Goal: Transaction & Acquisition: Purchase product/service

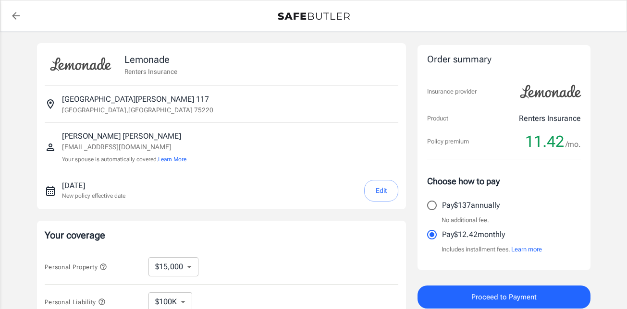
select select "15000"
select select "500"
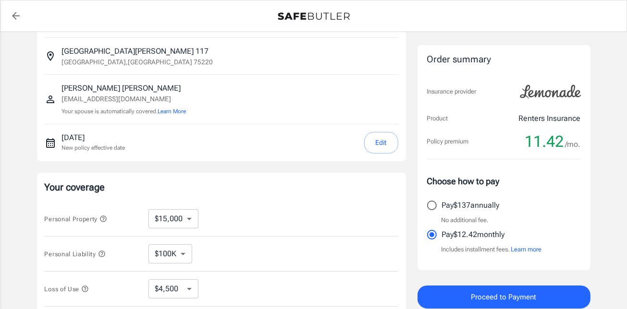
click at [195, 223] on select "$10,000 $15,000 $20,000 $25,000 $30,000 $40,000 $50,000 $100K $150K $200K $250K" at bounding box center [173, 218] width 50 height 19
select select "10000"
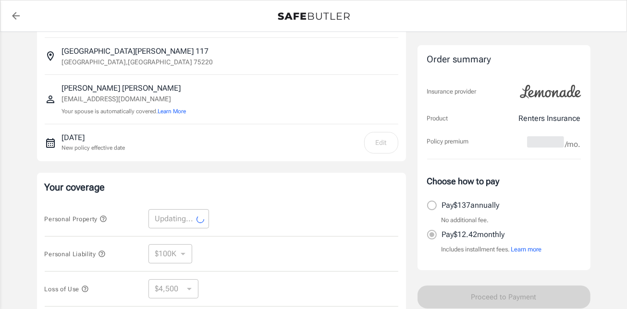
scroll to position [192, 0]
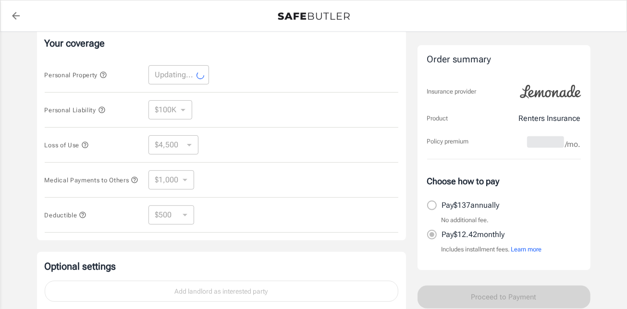
select select "10000"
select select "3000"
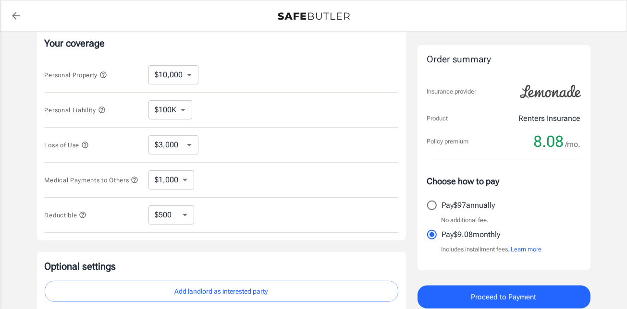
click at [182, 151] on select "$3,000 $6,000 $12,000 $21,000 $36,000 $60,000 $96,000 $153K $198K" at bounding box center [173, 144] width 50 height 19
click at [251, 131] on div "Loss of Use $3,000 $6,000 $12,000 $21,000 $36,000 $60,000 $96,000 $153K $198K ​" at bounding box center [221, 145] width 353 height 35
click at [188, 181] on select "$1,000 $2,000 $3,000 $4,000 $5,000" at bounding box center [171, 180] width 46 height 19
click at [219, 173] on div "Medical Payments to Others $1,000 $2,000 $3,000 $4,000 $5,000 ​" at bounding box center [221, 180] width 353 height 35
click at [188, 220] on select "$250 $500 $1,000 $2,500" at bounding box center [171, 215] width 46 height 19
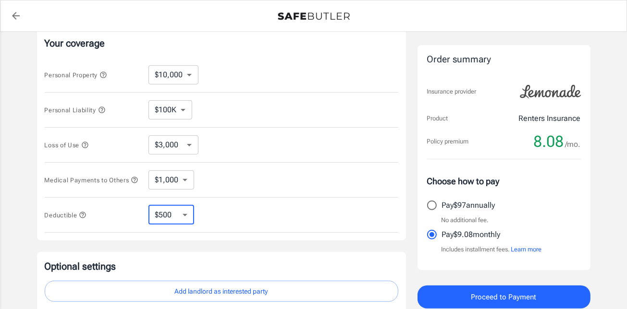
select select "250"
click at [183, 219] on select "$250 $500 $1,000 $2,500" at bounding box center [171, 215] width 46 height 19
select select "2500"
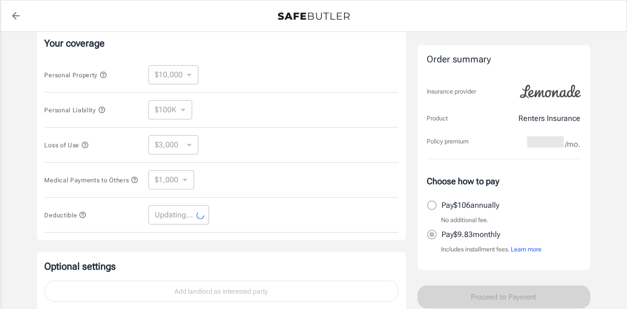
select select "2500"
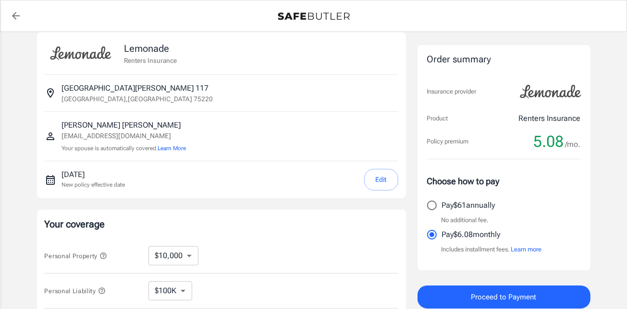
scroll to position [251, 0]
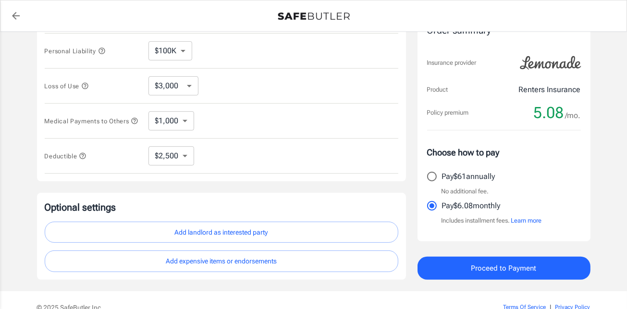
click at [307, 231] on button "Add landlord as interested party" at bounding box center [221, 233] width 353 height 22
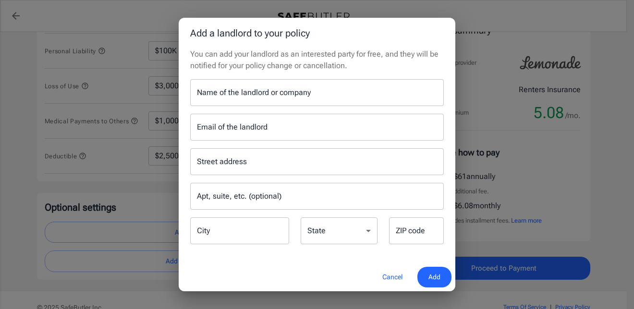
click at [254, 99] on input "Name of the landlord or company" at bounding box center [317, 92] width 254 height 27
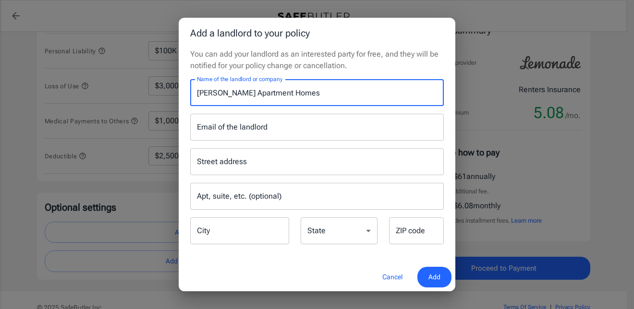
type input "[PERSON_NAME] Apartment Homes"
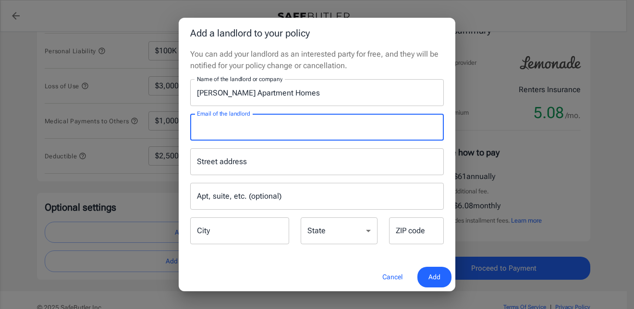
click at [291, 133] on input "Email of the landlord" at bounding box center [317, 127] width 254 height 27
type input "t"
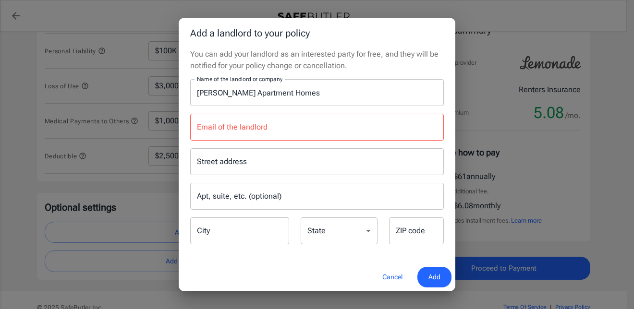
click at [232, 131] on label "Email of the landlord" at bounding box center [232, 127] width 71 height 11
click at [232, 131] on input "Email of the landlord" at bounding box center [317, 127] width 254 height 27
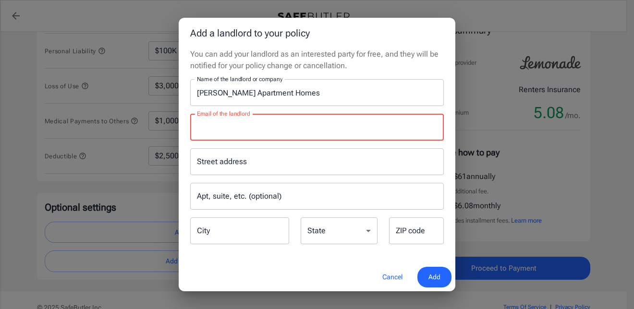
paste input "leasing@mireyaaptsliving.com"
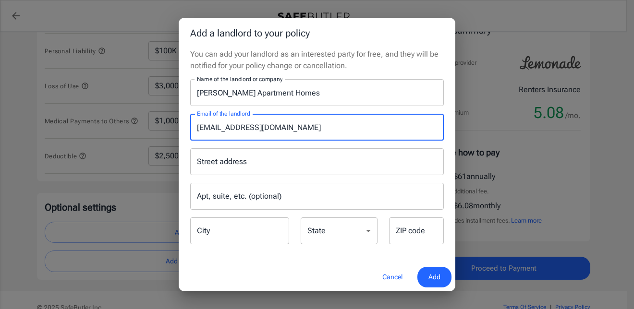
type input "leasing@mireyaaptsliving.com"
click at [230, 161] on input "Street address" at bounding box center [317, 162] width 245 height 18
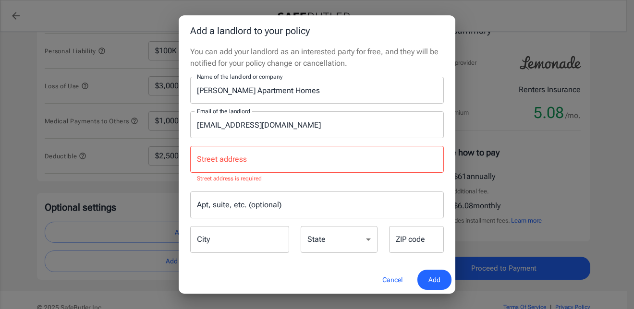
click at [232, 161] on div "Street address Street address Street address is required" at bounding box center [317, 165] width 254 height 38
paste input "P.O.Box 115009"
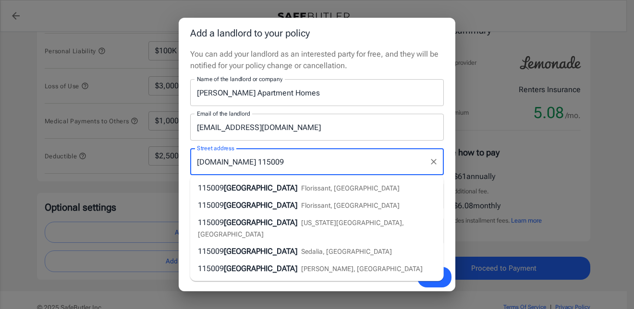
type input "P.O.Box 115009"
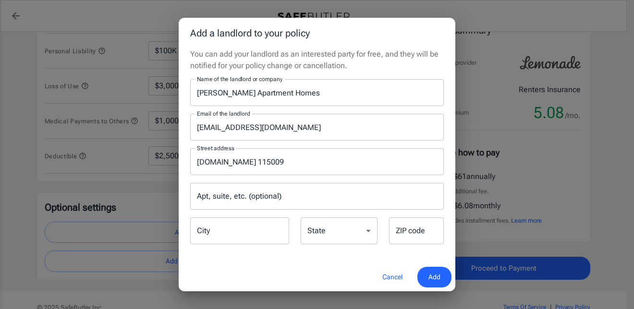
click at [394, 71] on p "You can add your landlord as an interested party for free, and they will be not…" at bounding box center [317, 60] width 254 height 23
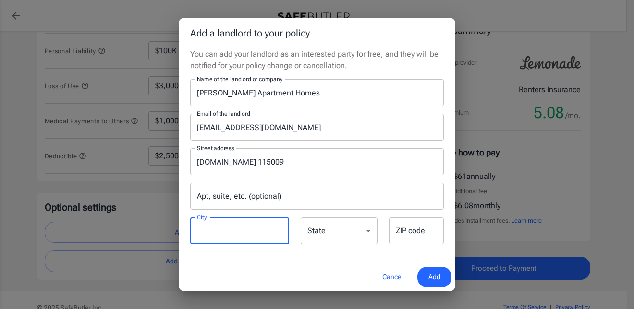
click at [242, 234] on input "City" at bounding box center [239, 231] width 99 height 27
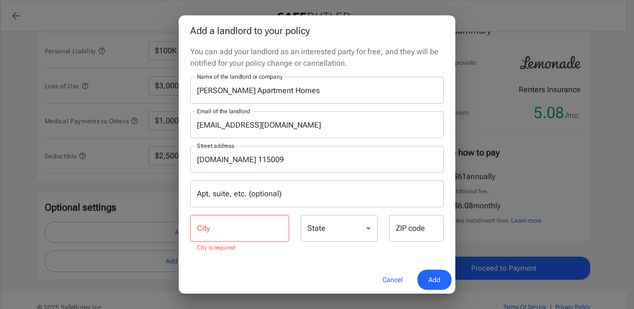
click at [245, 232] on input "City" at bounding box center [239, 228] width 99 height 27
type input "c"
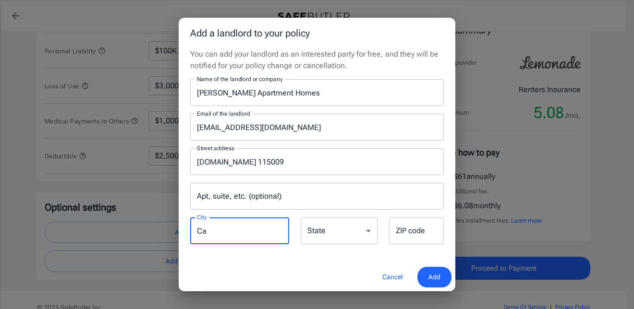
type input "C"
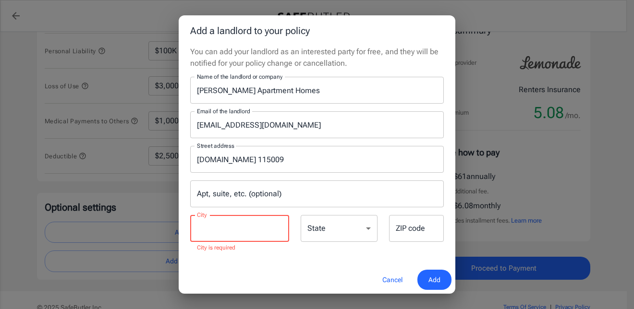
click at [326, 233] on select "[US_STATE] [US_STATE] [US_STATE] [US_STATE] [US_STATE] [US_STATE] [US_STATE] [U…" at bounding box center [339, 228] width 77 height 27
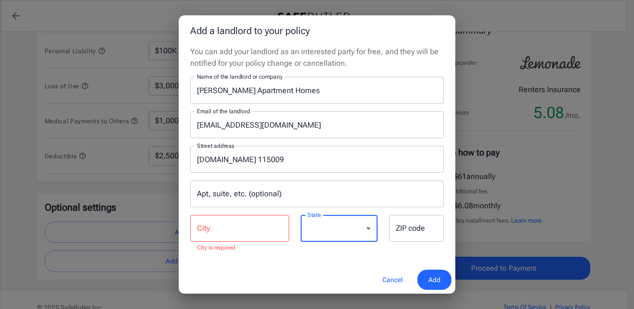
select select "[GEOGRAPHIC_DATA]"
click at [301, 215] on select "[US_STATE] [US_STATE] [US_STATE] [US_STATE] [US_STATE] [US_STATE] [US_STATE] [U…" at bounding box center [339, 228] width 77 height 27
click at [402, 228] on input "ZIP code" at bounding box center [416, 228] width 55 height 27
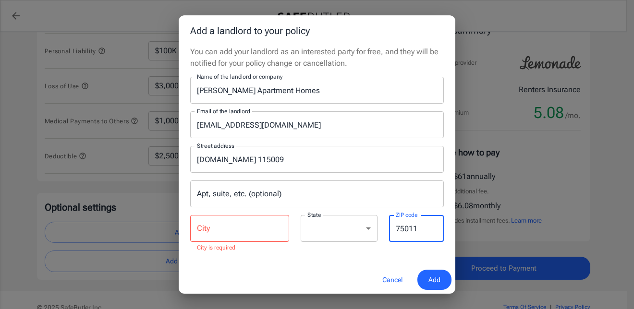
type input "75011"
click at [383, 258] on div "You can add your landlord as an interested party for free, and they will be not…" at bounding box center [317, 156] width 277 height 220
click at [254, 226] on input "City" at bounding box center [239, 228] width 99 height 27
paste input "Carrollton"
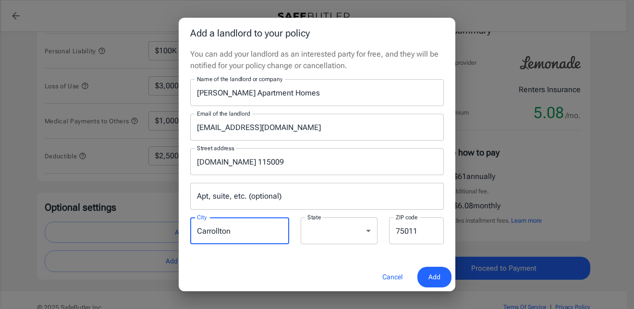
type input "Carrollton"
click at [280, 253] on div "You can add your landlord as an interested party for free, and they will be not…" at bounding box center [317, 156] width 277 height 215
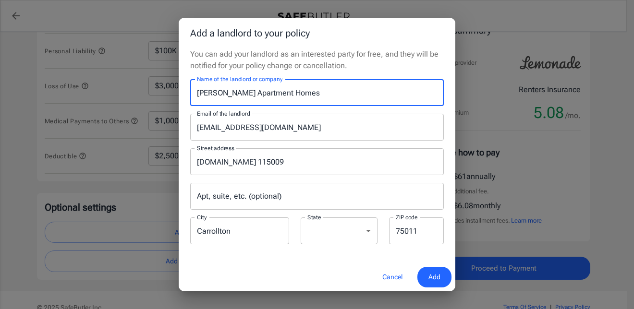
drag, startPoint x: 296, startPoint y: 98, endPoint x: 160, endPoint y: 95, distance: 136.4
click at [161, 95] on div "Add a landlord to your policy You can add your landlord as an interested party …" at bounding box center [317, 154] width 634 height 309
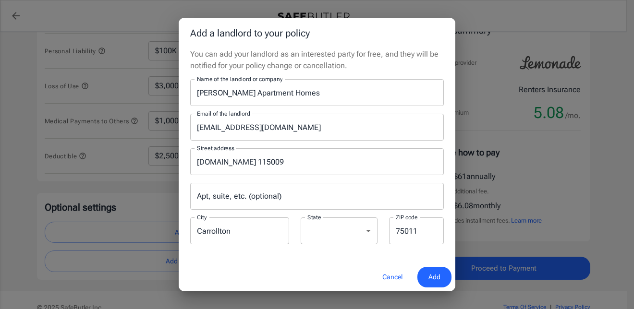
click at [354, 99] on input "[PERSON_NAME] Apartment Homes" at bounding box center [317, 92] width 254 height 27
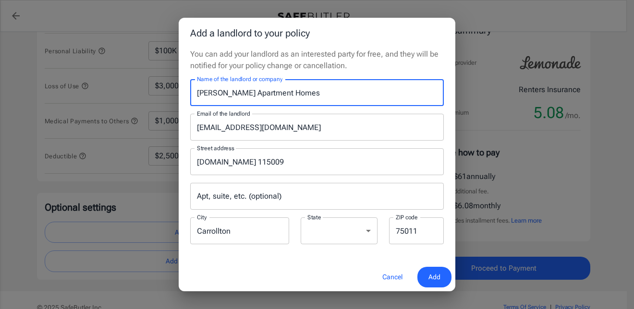
click at [436, 281] on span "Add" at bounding box center [434, 277] width 12 height 12
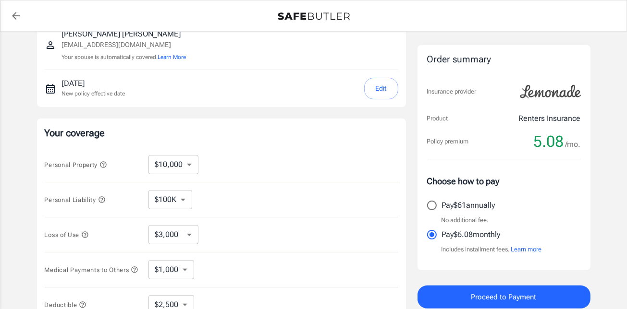
scroll to position [0, 0]
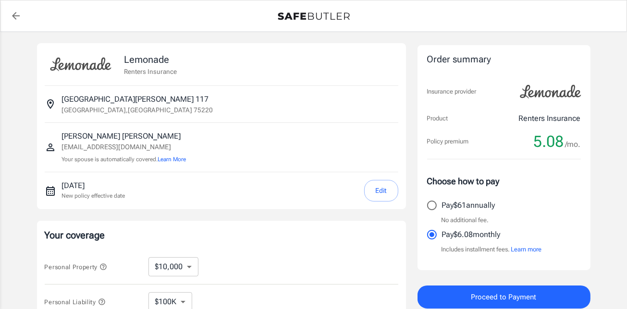
click at [436, 204] on input "Pay $61 annually" at bounding box center [432, 205] width 20 height 20
radio input "true"
click at [460, 293] on button "Proceed to Payment" at bounding box center [503, 297] width 173 height 23
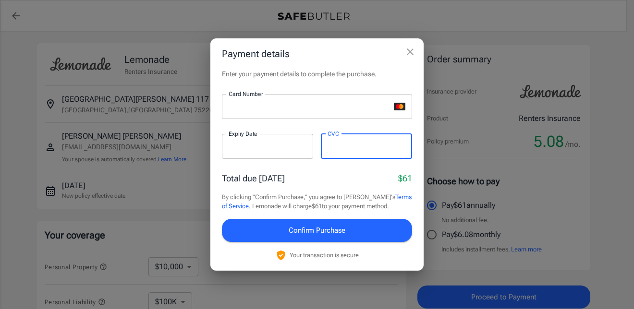
click at [335, 230] on span "Confirm Purchase" at bounding box center [317, 230] width 57 height 12
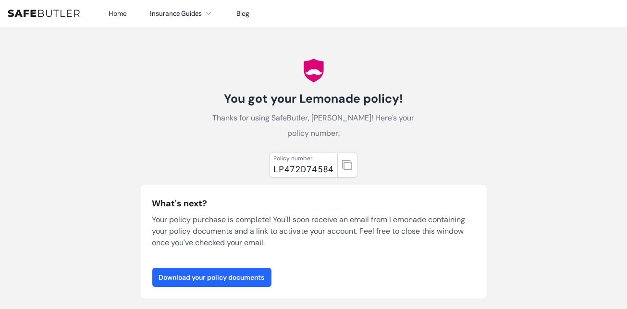
click at [227, 281] on link "Download your policy documents" at bounding box center [211, 277] width 119 height 19
click at [350, 162] on icon "button" at bounding box center [347, 165] width 10 height 10
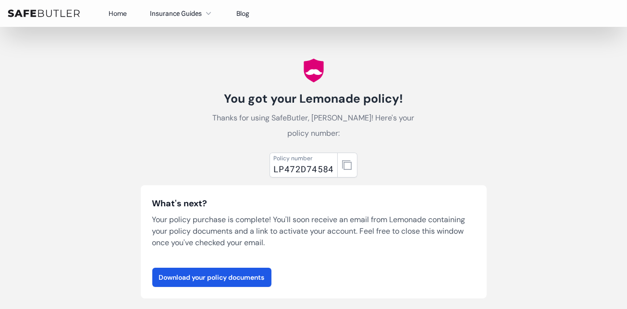
click at [65, 18] on nav "Home Insurance Guides Renters Insurance Blog" at bounding box center [313, 13] width 627 height 27
click at [114, 12] on link "Home" at bounding box center [118, 13] width 18 height 9
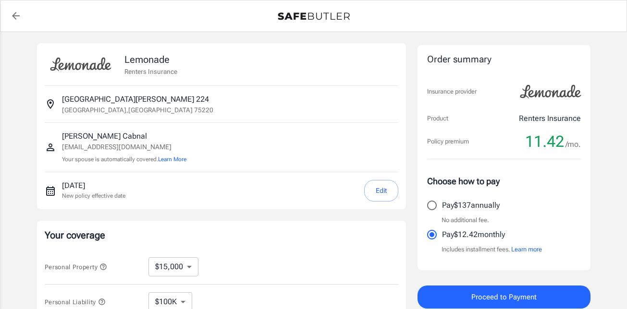
select select "15000"
select select "500"
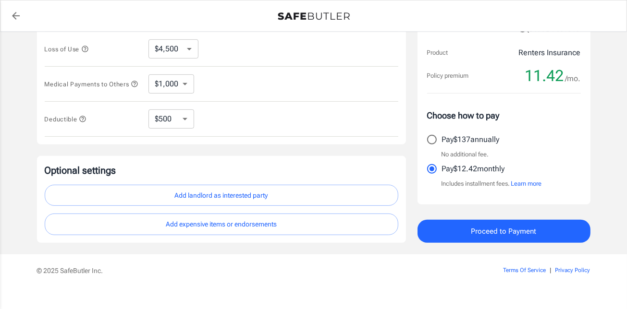
scroll to position [299, 0]
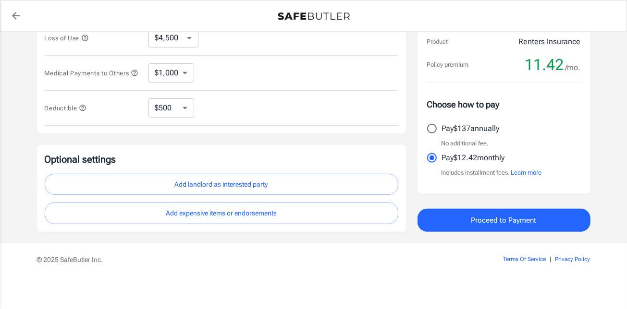
click at [216, 181] on button "Add landlord as interested party" at bounding box center [221, 185] width 353 height 22
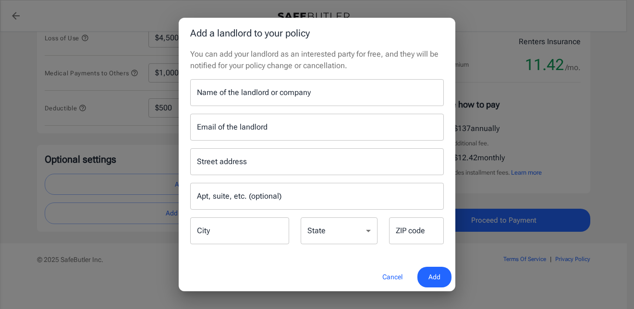
click at [275, 89] on div "Name of the landlord or company Name of the landlord or company" at bounding box center [317, 92] width 254 height 27
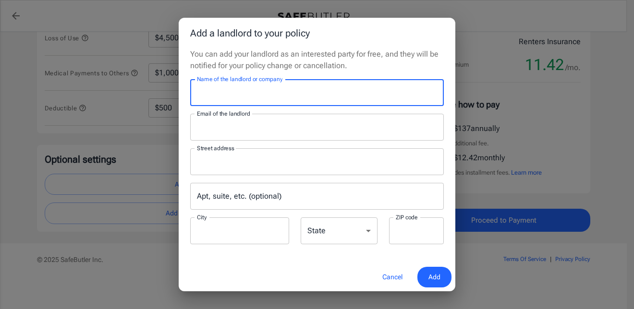
type input "Mireya Apartment Homes"
type input "leasing@mireyaaptsliving.com"
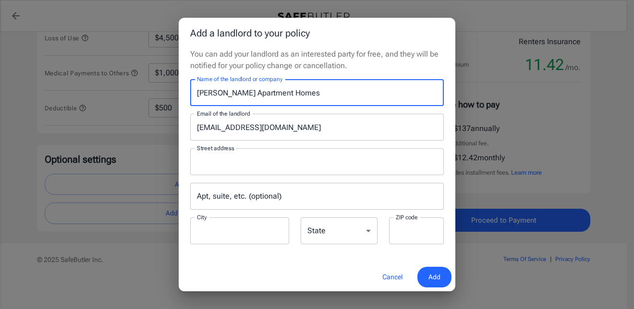
type input "[DOMAIN_NAME] 115009"
type input "Carrollton"
type input "75011"
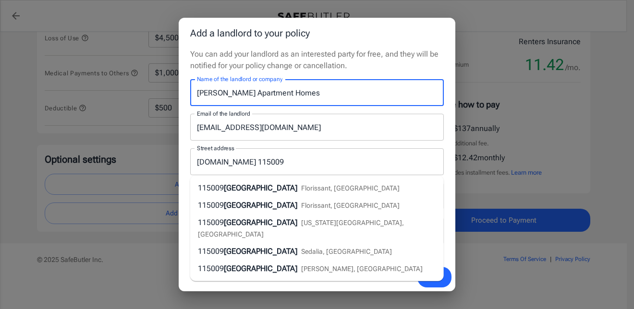
click at [399, 64] on p "You can add your landlord as an interested party for free, and they will be not…" at bounding box center [317, 60] width 254 height 23
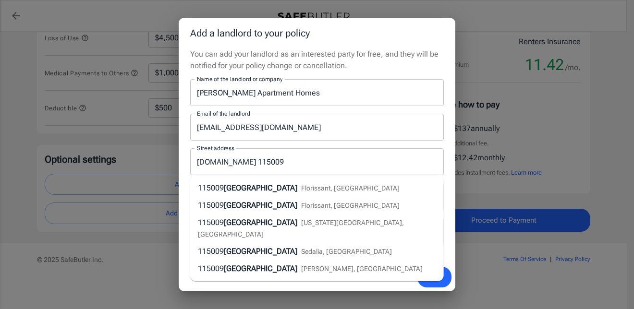
click at [425, 67] on p "You can add your landlord as an interested party for free, and they will be not…" at bounding box center [317, 60] width 254 height 23
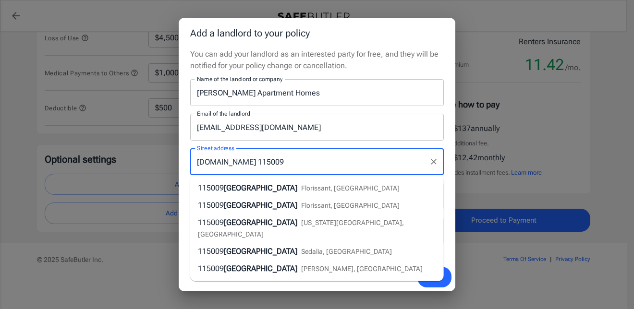
click at [282, 156] on input "[DOMAIN_NAME] 115009" at bounding box center [310, 162] width 231 height 18
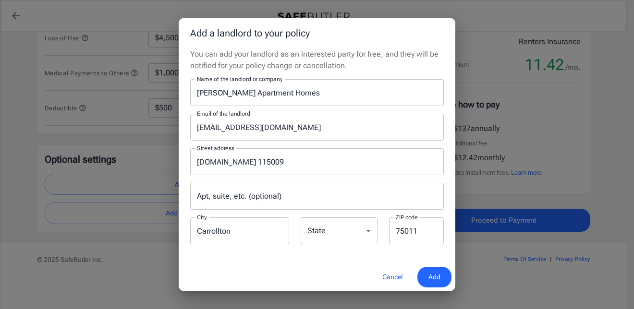
click at [454, 143] on div "You can add your landlord as an interested party for free, and they will be not…" at bounding box center [317, 156] width 277 height 215
click at [345, 228] on select "Alabama Alaska Arizona Arkansas California Colorado Connecticut Delaware Distri…" at bounding box center [339, 231] width 77 height 27
click at [342, 226] on select "Alabama Alaska Arizona Arkansas California Colorado Connecticut Delaware Distri…" at bounding box center [339, 231] width 77 height 27
select select "TX"
click at [301, 218] on select "Alabama Alaska Arizona Arkansas California Colorado Connecticut Delaware Distri…" at bounding box center [339, 231] width 77 height 27
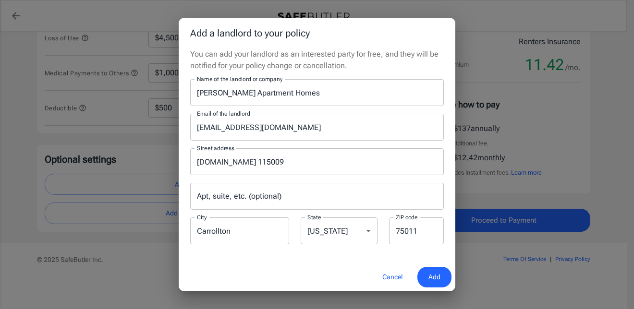
click at [307, 259] on div "You can add your landlord as an interested party for free, and they will be not…" at bounding box center [317, 156] width 277 height 215
click at [427, 275] on button "Add" at bounding box center [434, 277] width 34 height 21
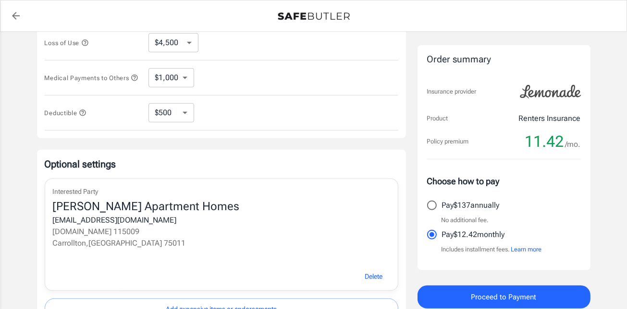
scroll to position [198, 0]
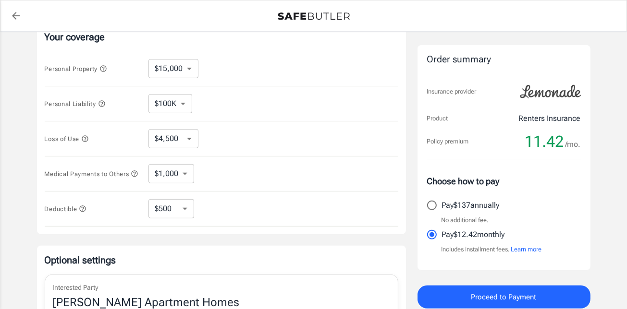
click at [175, 206] on select "$250 $500 $1,000 $2,500" at bounding box center [171, 208] width 46 height 19
select select "2500"
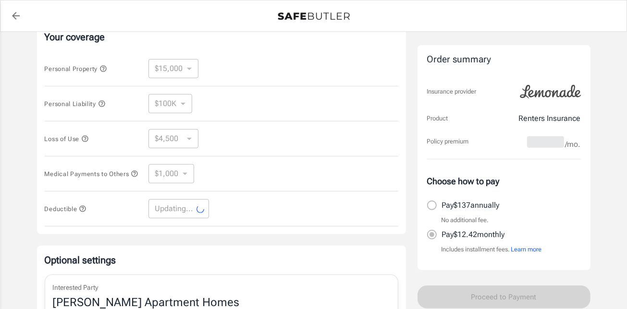
scroll to position [150, 0]
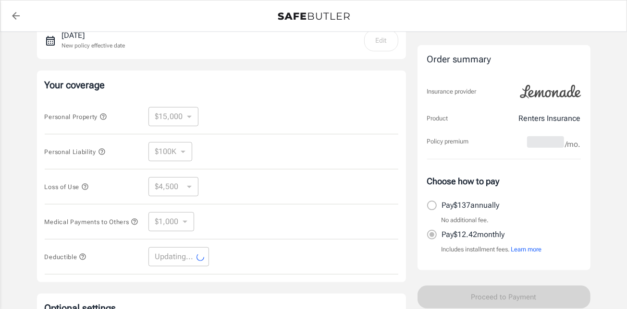
select select "2500"
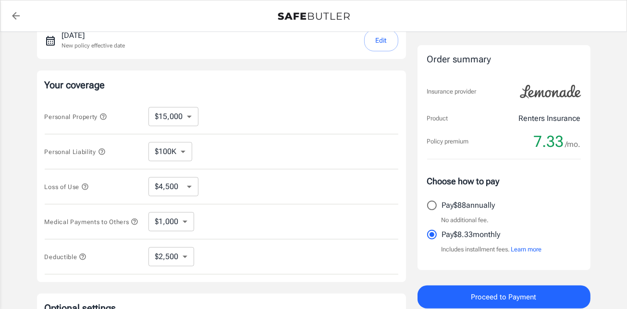
click at [187, 117] on select "$10,000 $15,000 $20,000 $25,000 $30,000 $40,000 $50,000 $100K $150K $200K $250K" at bounding box center [173, 116] width 50 height 19
select select "10000"
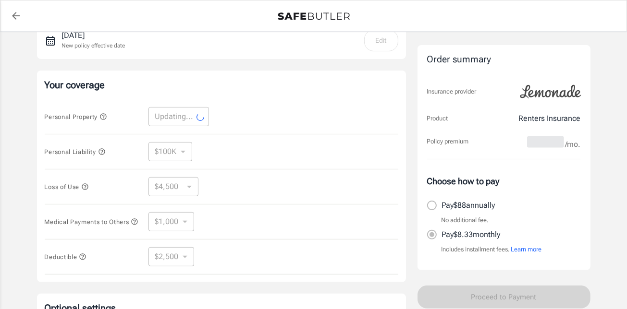
select select "10000"
select select "3000"
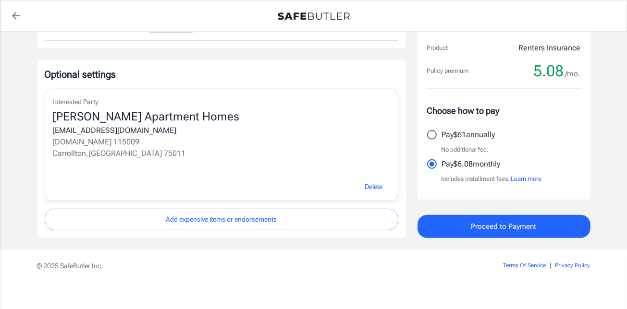
scroll to position [390, 0]
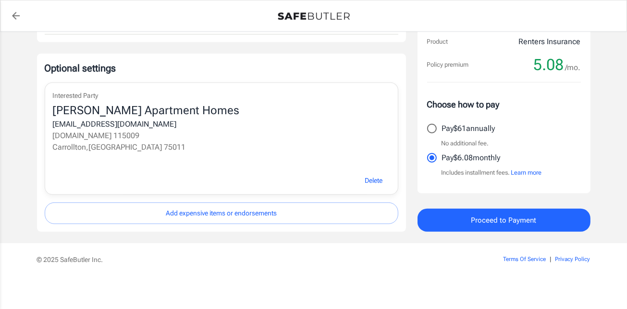
click at [432, 126] on input "Pay $61 annually" at bounding box center [432, 129] width 20 height 20
radio input "true"
click at [476, 219] on span "Proceed to Payment" at bounding box center [503, 220] width 65 height 12
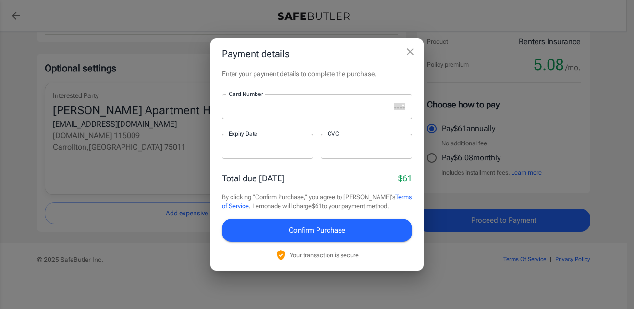
click at [283, 113] on div at bounding box center [306, 106] width 168 height 25
click at [289, 231] on span "Confirm Purchase" at bounding box center [317, 230] width 57 height 12
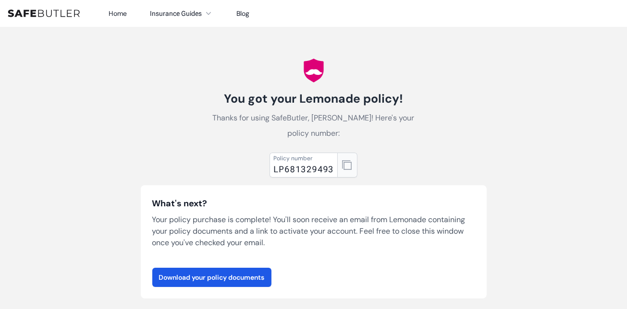
click at [342, 169] on icon "button" at bounding box center [347, 165] width 10 height 10
click at [246, 272] on link "Download your policy documents" at bounding box center [211, 277] width 119 height 19
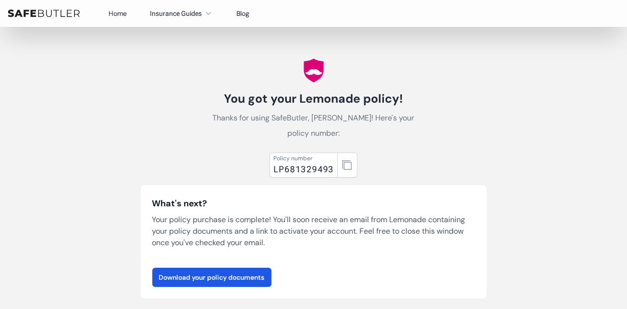
click at [52, 17] on img at bounding box center [44, 14] width 72 height 8
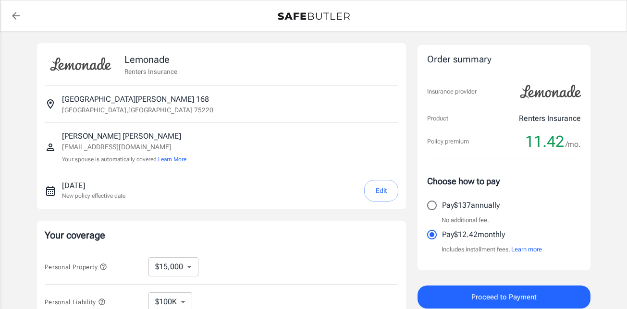
select select "15000"
select select "500"
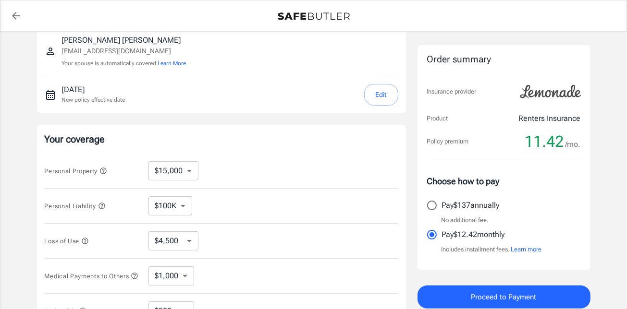
click at [186, 171] on select "$10,000 $15,000 $20,000 $25,000 $30,000 $40,000 $50,000 $100K $150K $200K $250K" at bounding box center [173, 170] width 50 height 19
select select "10000"
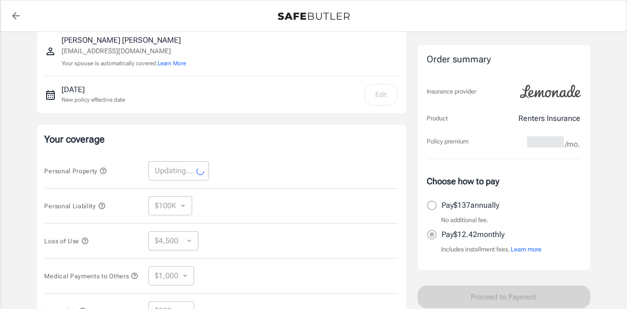
scroll to position [192, 0]
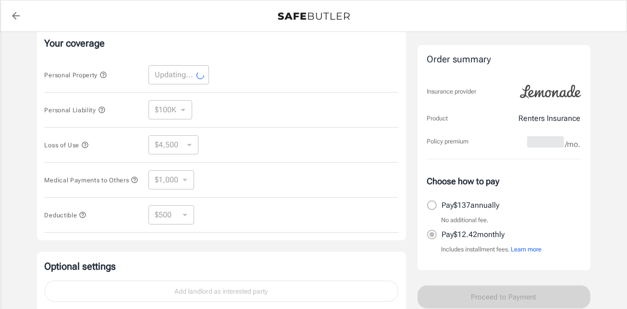
select select "10000"
select select "3000"
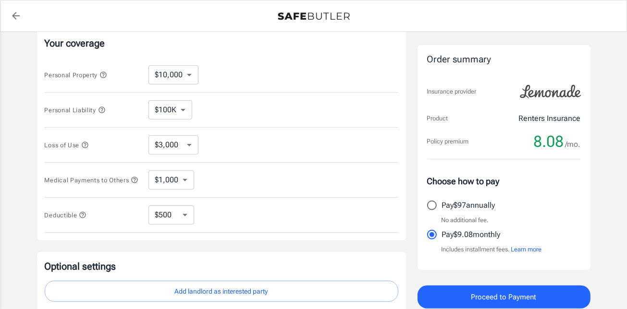
click at [183, 212] on select "$250 $500 $1,000 $2,500" at bounding box center [171, 215] width 46 height 19
select select "2500"
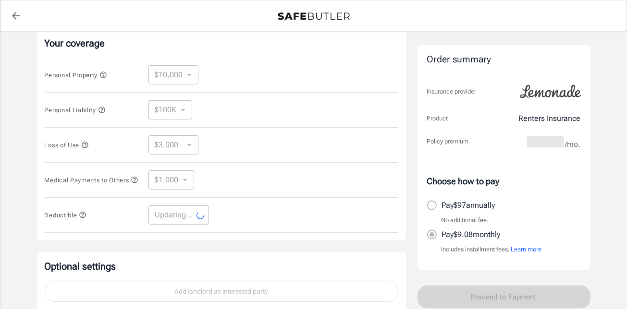
select select "2500"
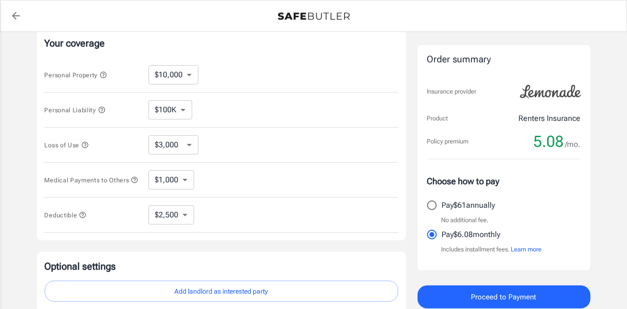
scroll to position [288, 0]
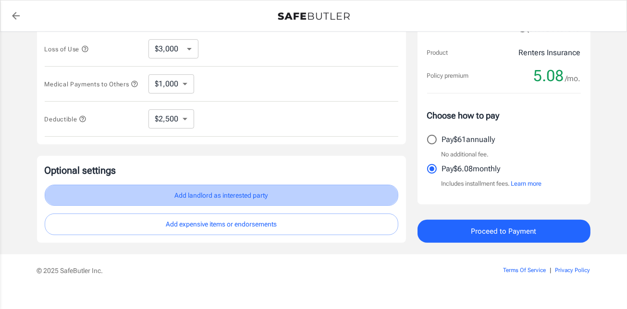
click at [299, 190] on button "Add landlord as interested party" at bounding box center [221, 196] width 353 height 22
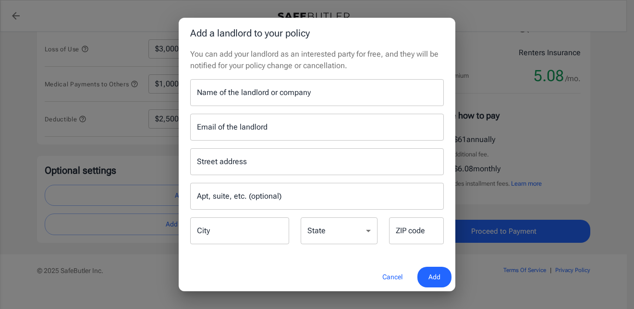
click at [275, 95] on input "Name of the landlord or company" at bounding box center [317, 92] width 254 height 27
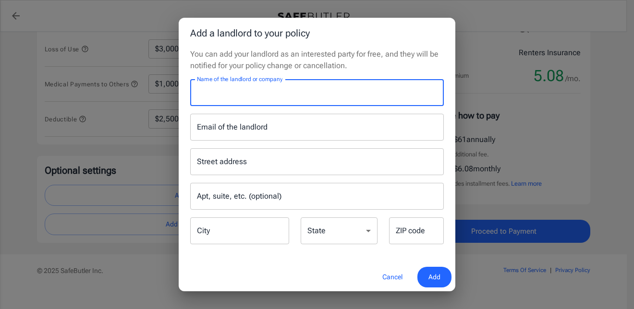
type input "[PERSON_NAME] Apartment Homes"
type input "[EMAIL_ADDRESS][DOMAIN_NAME]"
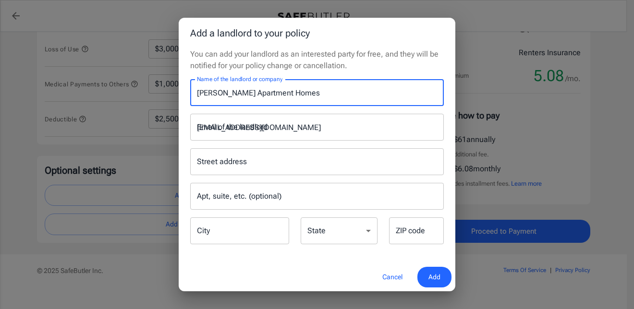
type input "[DOMAIN_NAME] 115009"
type input "Carrollton"
type input "75011"
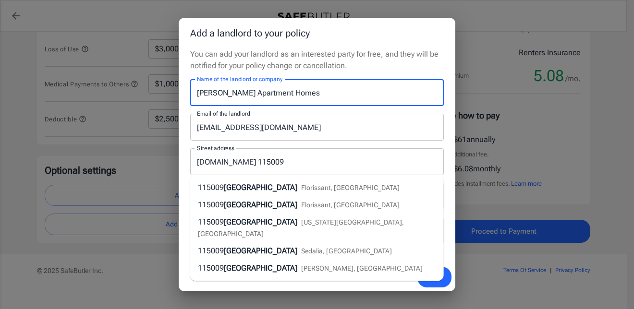
click at [367, 65] on p "You can add your landlord as an interested party for free, and they will be not…" at bounding box center [317, 60] width 254 height 23
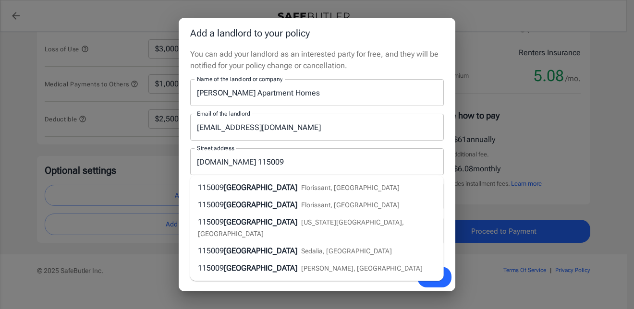
click at [445, 165] on div "Street address P.O.Box 115009 Street address" at bounding box center [316, 161] width 265 height 27
click at [331, 283] on div "Cancel Add" at bounding box center [317, 277] width 277 height 28
click at [181, 163] on div "You can add your landlord as an interested party for free, and they will be not…" at bounding box center [317, 156] width 277 height 215
click at [341, 125] on input "[EMAIL_ADDRESS][DOMAIN_NAME]" at bounding box center [317, 127] width 254 height 27
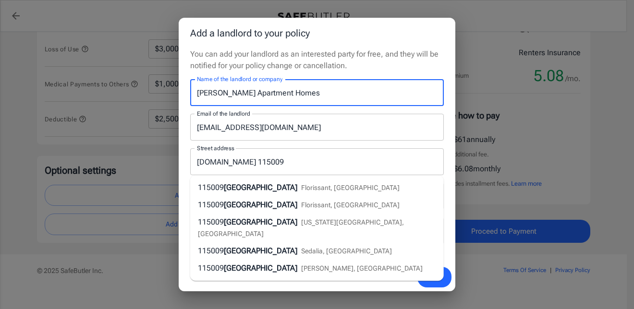
click at [364, 89] on input "[PERSON_NAME] Apartment Homes" at bounding box center [317, 92] width 254 height 27
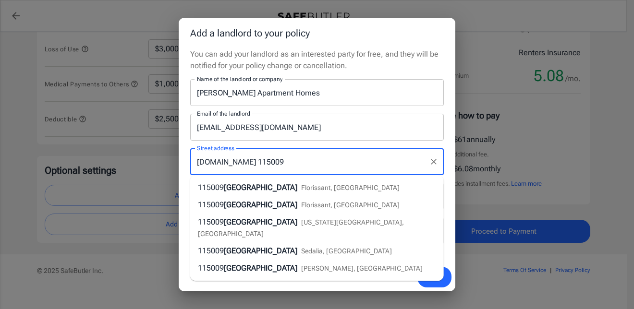
click at [354, 159] on input "[DOMAIN_NAME] 115009" at bounding box center [310, 162] width 231 height 18
click at [450, 142] on div "You can add your landlord as an interested party for free, and they will be not…" at bounding box center [317, 156] width 277 height 215
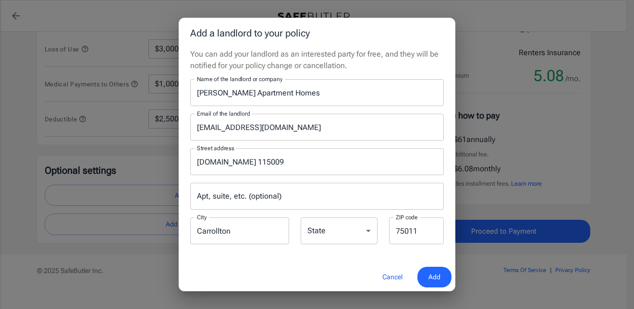
click at [335, 233] on select "[US_STATE] [US_STATE] [US_STATE] [US_STATE] [US_STATE] [US_STATE] [US_STATE] [U…" at bounding box center [339, 231] width 77 height 27
select select "TX"
click at [301, 218] on select "Alabama Alaska Arizona Arkansas California Colorado Connecticut Delaware Distri…" at bounding box center [339, 231] width 77 height 27
click at [316, 275] on div "Cancel Add" at bounding box center [317, 277] width 277 height 28
click at [436, 279] on span "Add" at bounding box center [434, 277] width 12 height 12
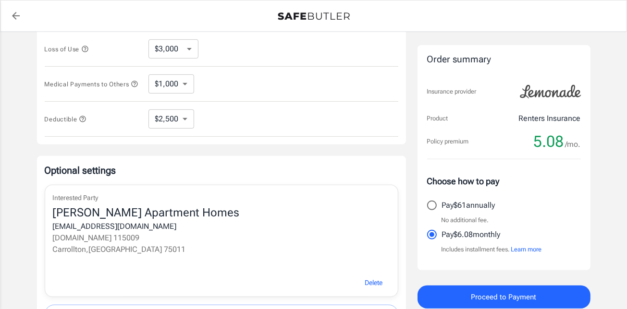
scroll to position [390, 0]
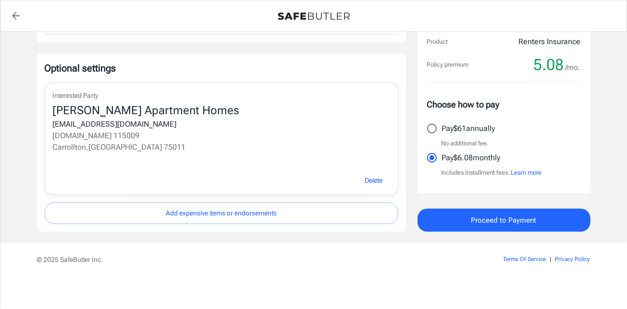
click at [431, 126] on input "Pay $61 annually" at bounding box center [432, 129] width 20 height 20
radio input "true"
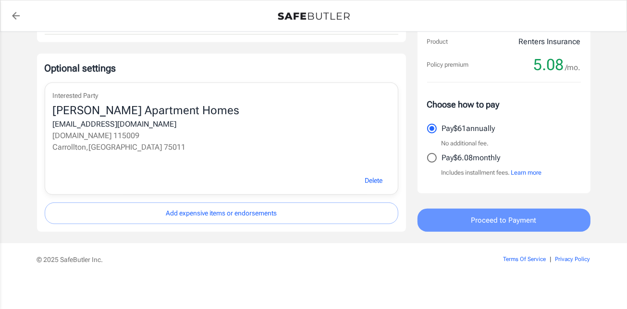
click at [468, 221] on button "Proceed to Payment" at bounding box center [503, 220] width 173 height 23
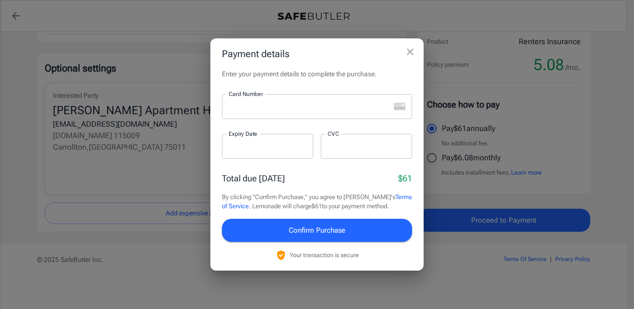
click at [268, 114] on div at bounding box center [306, 106] width 168 height 25
click at [327, 226] on span "Confirm Purchase" at bounding box center [317, 230] width 57 height 12
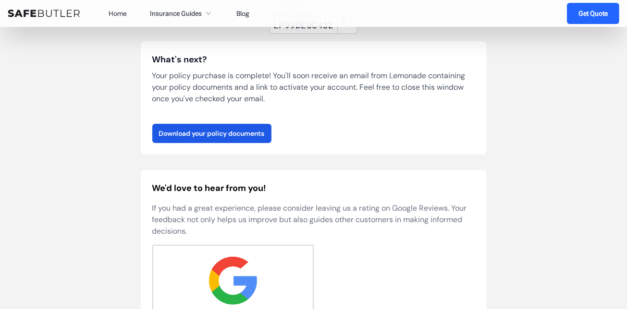
scroll to position [48, 0]
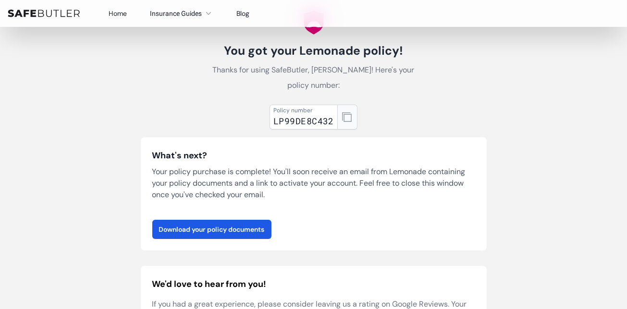
click at [345, 118] on icon "button" at bounding box center [347, 117] width 10 height 10
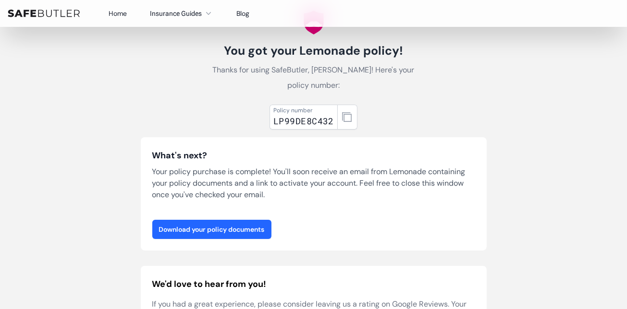
click at [218, 230] on link "Download your policy documents" at bounding box center [211, 229] width 119 height 19
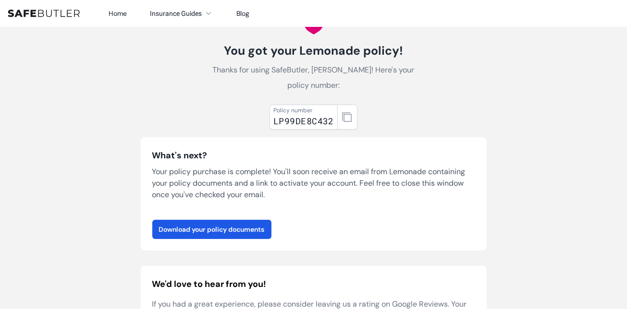
scroll to position [0, 0]
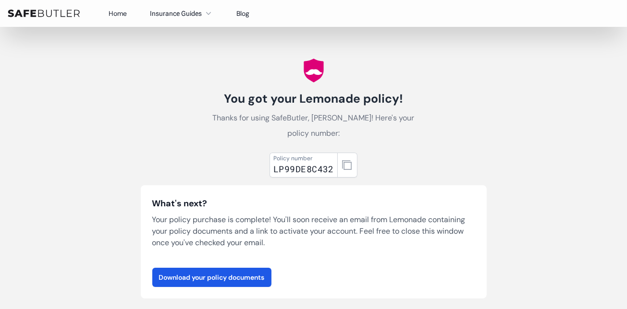
click at [61, 17] on img at bounding box center [44, 14] width 72 height 8
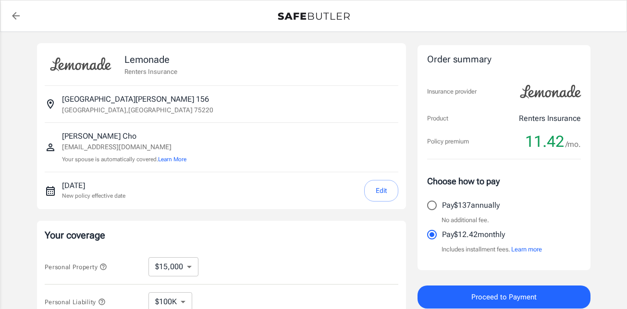
select select "15000"
select select "500"
click at [182, 266] on select "$10,000 $15,000 $20,000 $25,000 $30,000 $40,000 $50,000 $100K $150K $200K $250K" at bounding box center [173, 266] width 50 height 19
select select "10000"
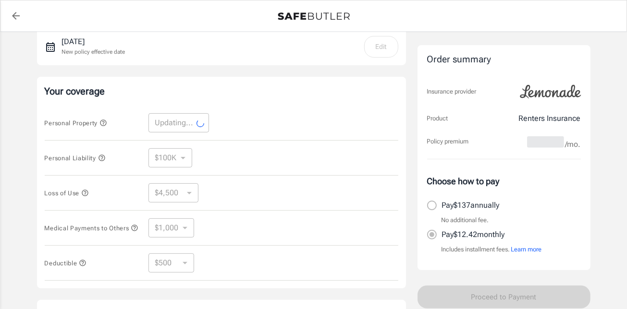
scroll to position [192, 0]
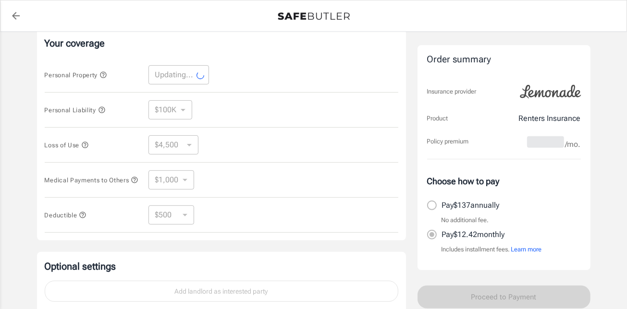
select select "10000"
select select "3000"
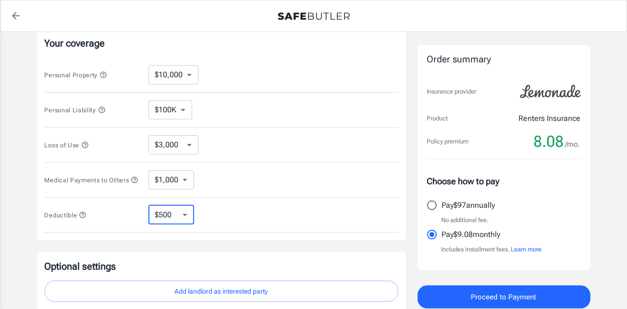
click at [189, 214] on select "$250 $500 $1,000 $2,500" at bounding box center [171, 215] width 46 height 19
select select "2500"
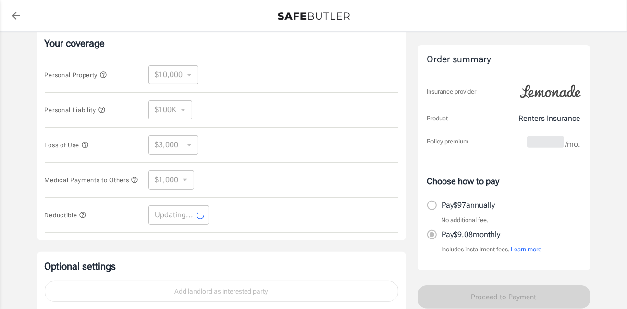
select select "2500"
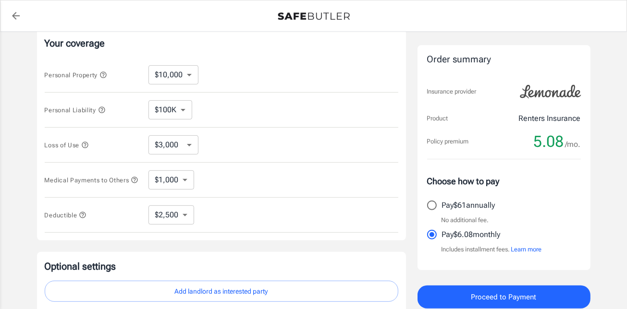
click at [430, 205] on input "Pay $61 annually" at bounding box center [432, 205] width 20 height 20
radio input "true"
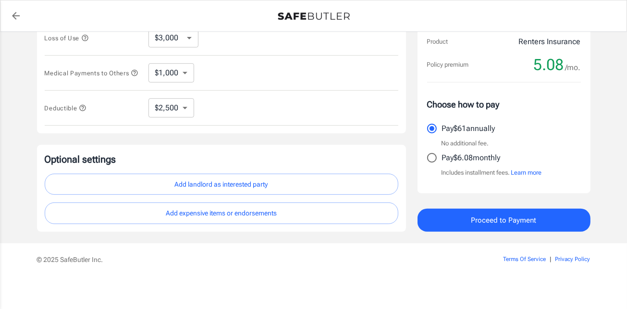
click at [112, 187] on button "Add landlord as interested party" at bounding box center [221, 185] width 353 height 22
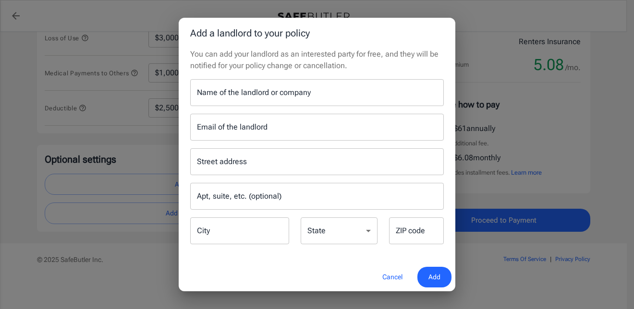
click at [239, 99] on input "Name of the landlord or company" at bounding box center [317, 92] width 254 height 27
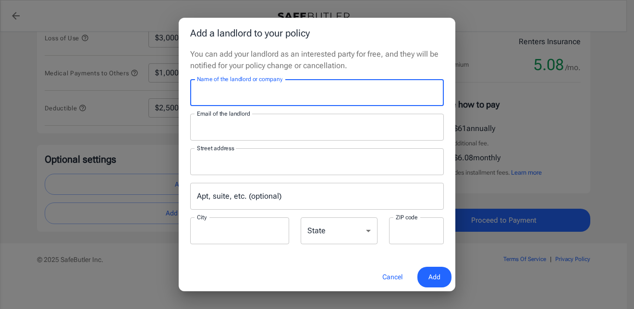
type input "Mireya Apartment Homes"
type input "leasing@mireyaaptsliving.com"
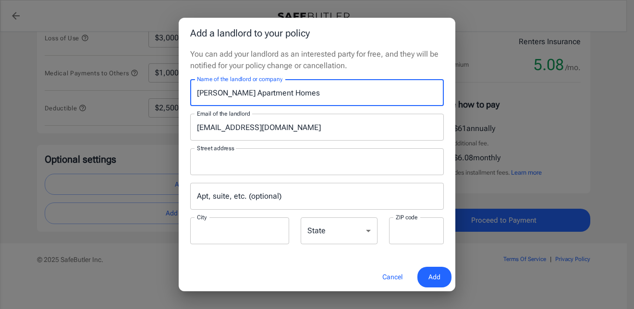
type input "P.O.Box 115009"
type input "Carrollton"
type input "75011"
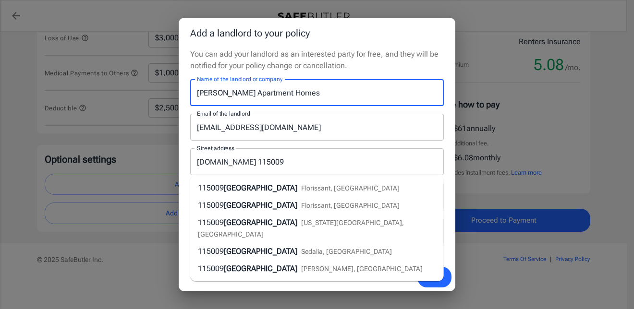
click at [183, 155] on div "You can add your landlord as an interested party for free, and they will be not…" at bounding box center [317, 156] width 277 height 215
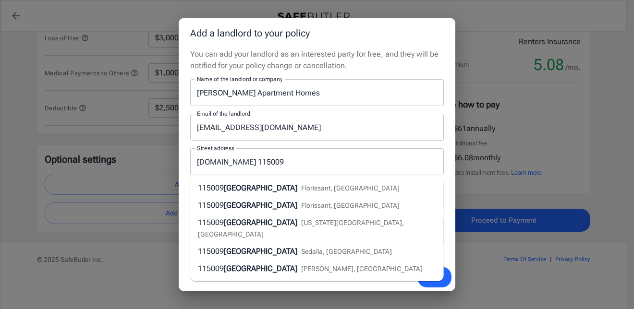
click at [183, 155] on div "You can add your landlord as an interested party for free, and they will be not…" at bounding box center [317, 156] width 277 height 215
click at [272, 156] on input "P.O.Box 115009" at bounding box center [310, 162] width 231 height 18
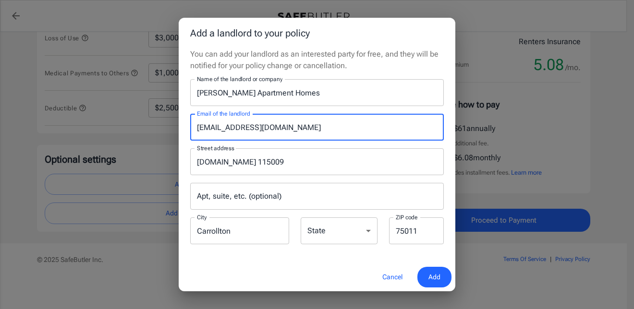
click at [334, 127] on input "leasing@mireyaaptsliving.com" at bounding box center [317, 127] width 254 height 27
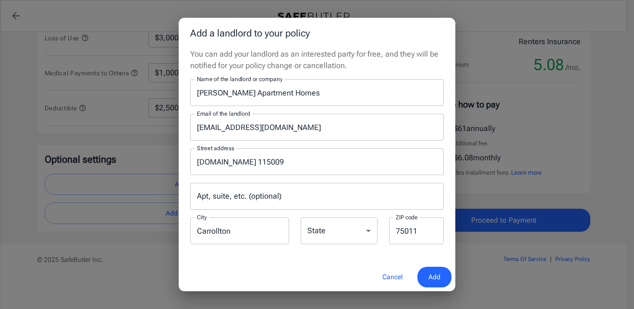
click at [184, 123] on div "Email of the landlord leasing@mireyaaptsliving.com Email of the landlord" at bounding box center [316, 127] width 265 height 27
click at [322, 237] on select "Alabama Alaska Arizona Arkansas California Colorado Connecticut Delaware Distri…" at bounding box center [339, 231] width 77 height 27
select select "TX"
click at [301, 218] on select "Alabama Alaska Arizona Arkansas California Colorado Connecticut Delaware Distri…" at bounding box center [339, 231] width 77 height 27
click at [439, 278] on span "Add" at bounding box center [434, 277] width 12 height 12
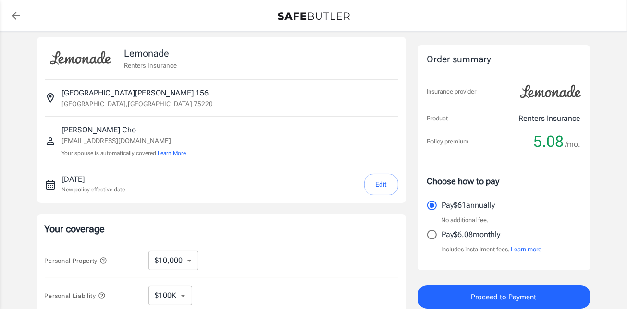
scroll to position [0, 0]
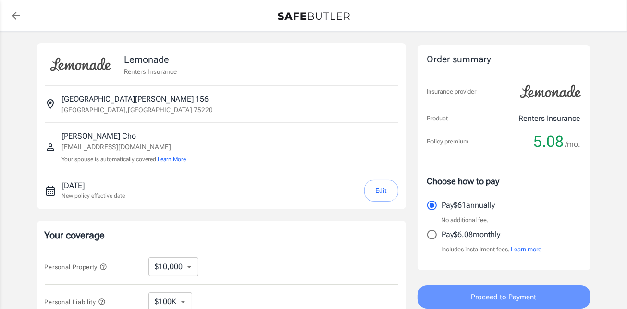
click at [477, 300] on span "Proceed to Payment" at bounding box center [503, 297] width 65 height 12
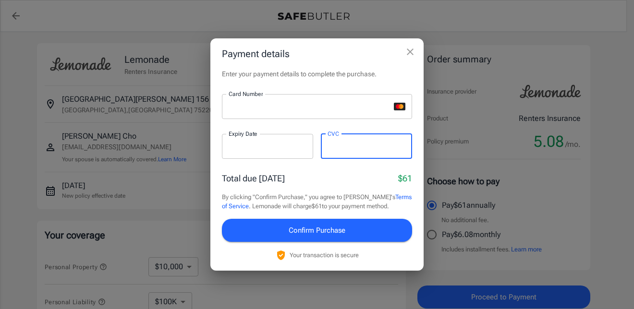
click at [306, 233] on span "Confirm Purchase" at bounding box center [317, 230] width 57 height 12
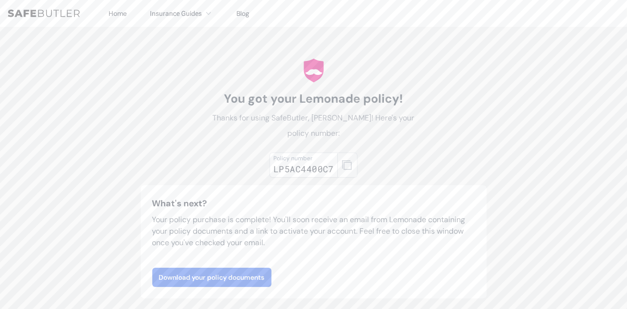
click at [351, 166] on icon "button" at bounding box center [347, 165] width 10 height 10
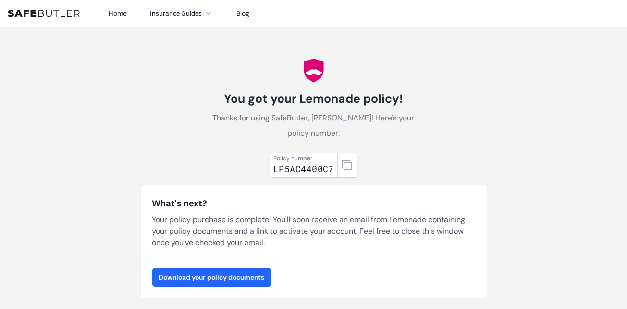
click at [244, 276] on link "Download your policy documents" at bounding box center [211, 277] width 119 height 19
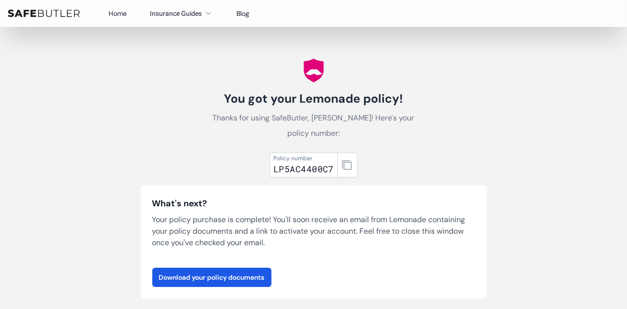
click at [62, 12] on img at bounding box center [44, 14] width 72 height 8
